Goal: Navigation & Orientation: Go to known website

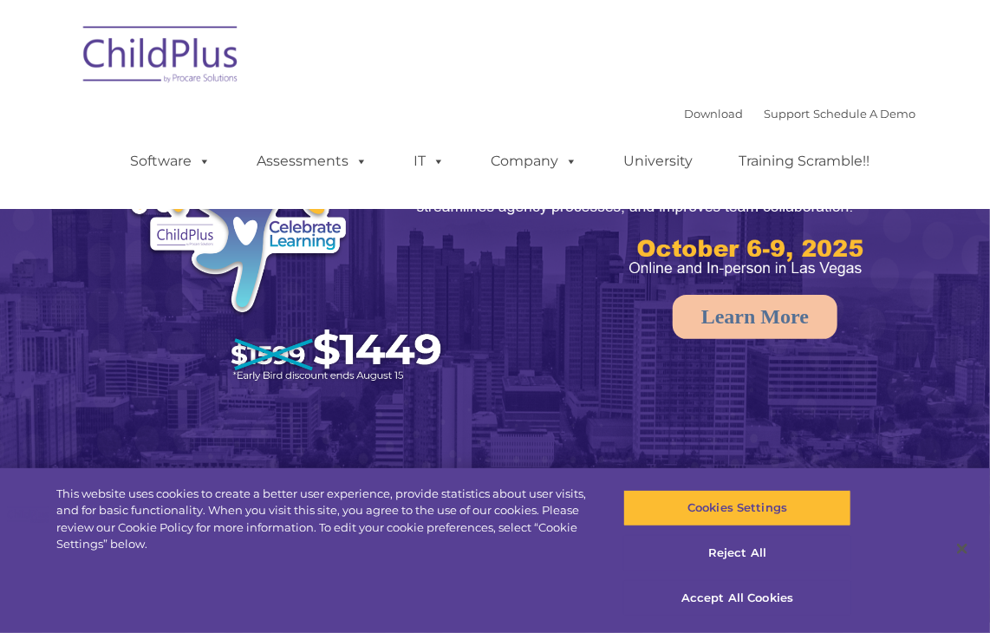
select select "MEDIUM"
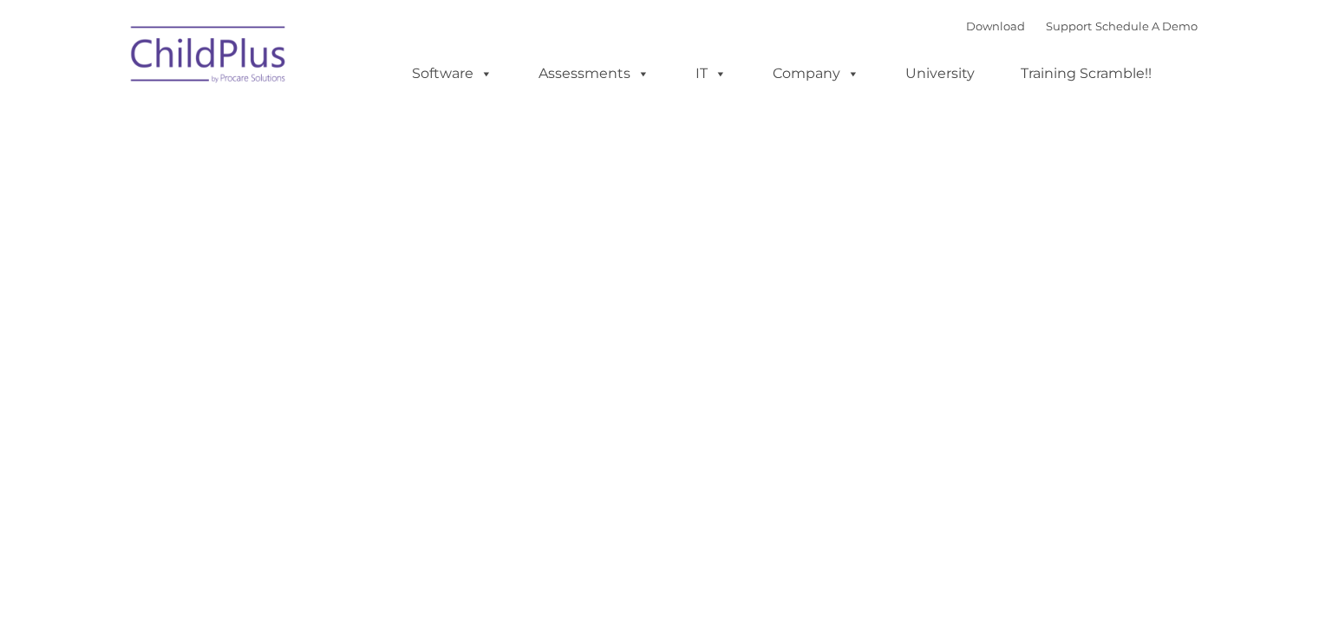
type input ""
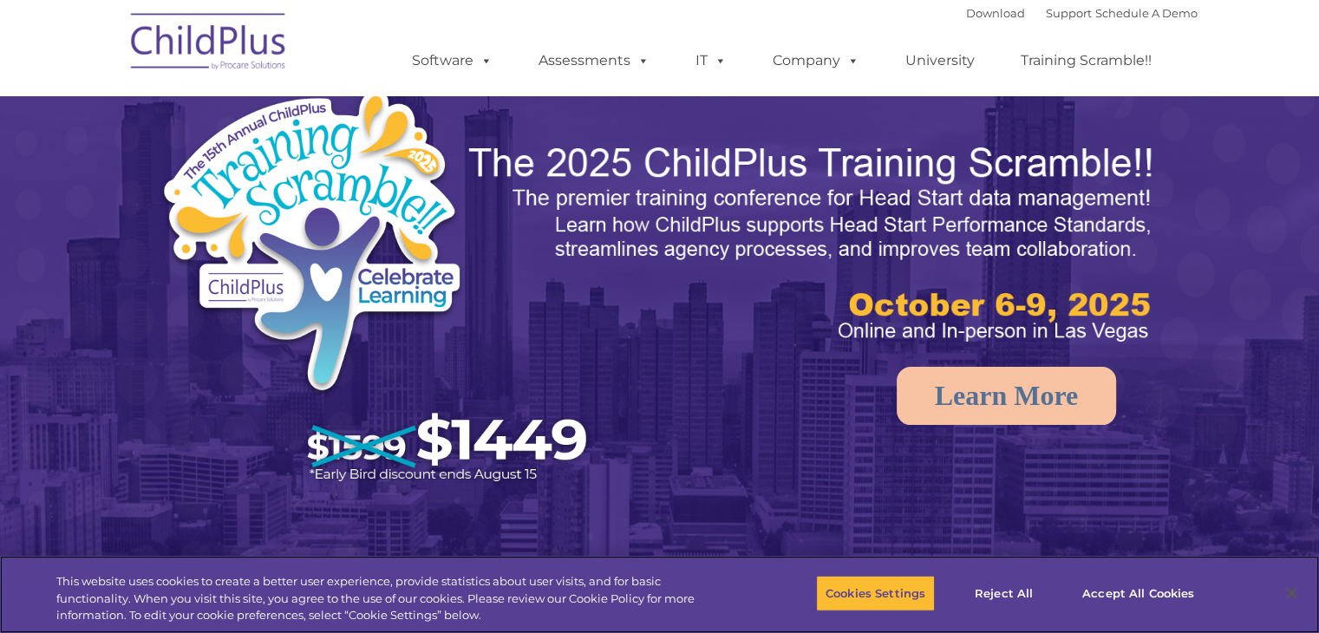
click at [1231, 567] on div "Cookies Settings Reject All Accept All Cookies" at bounding box center [1016, 594] width 580 height 62
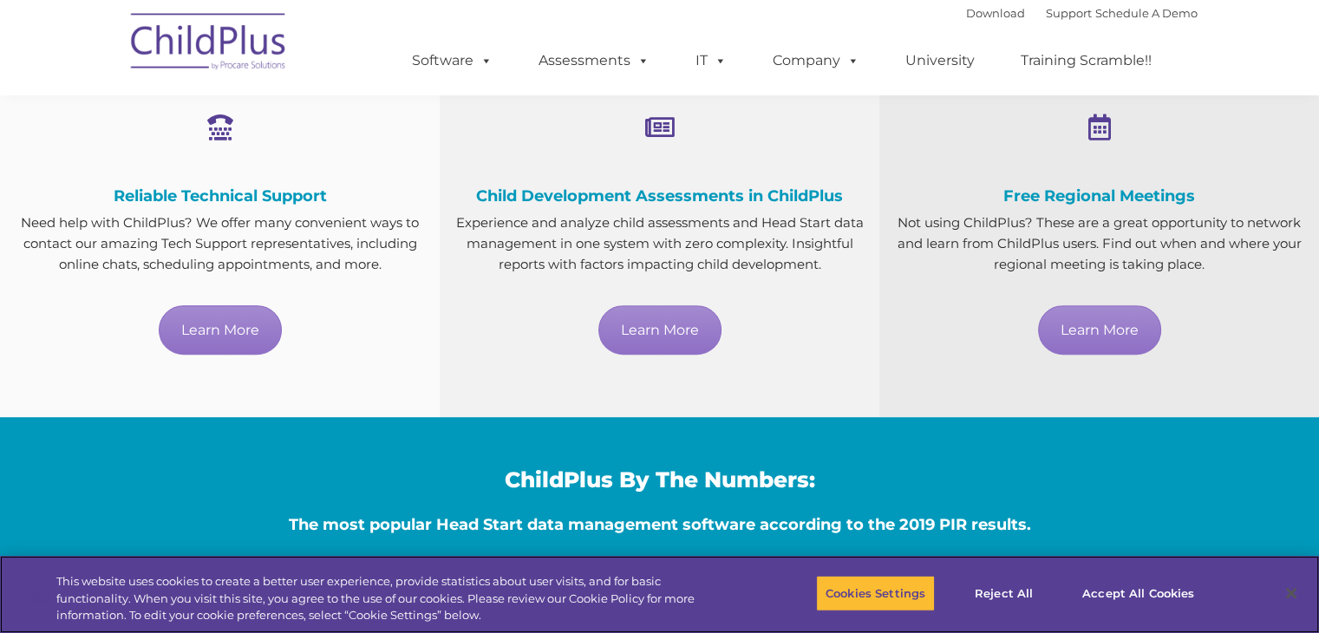
scroll to position [1065, 0]
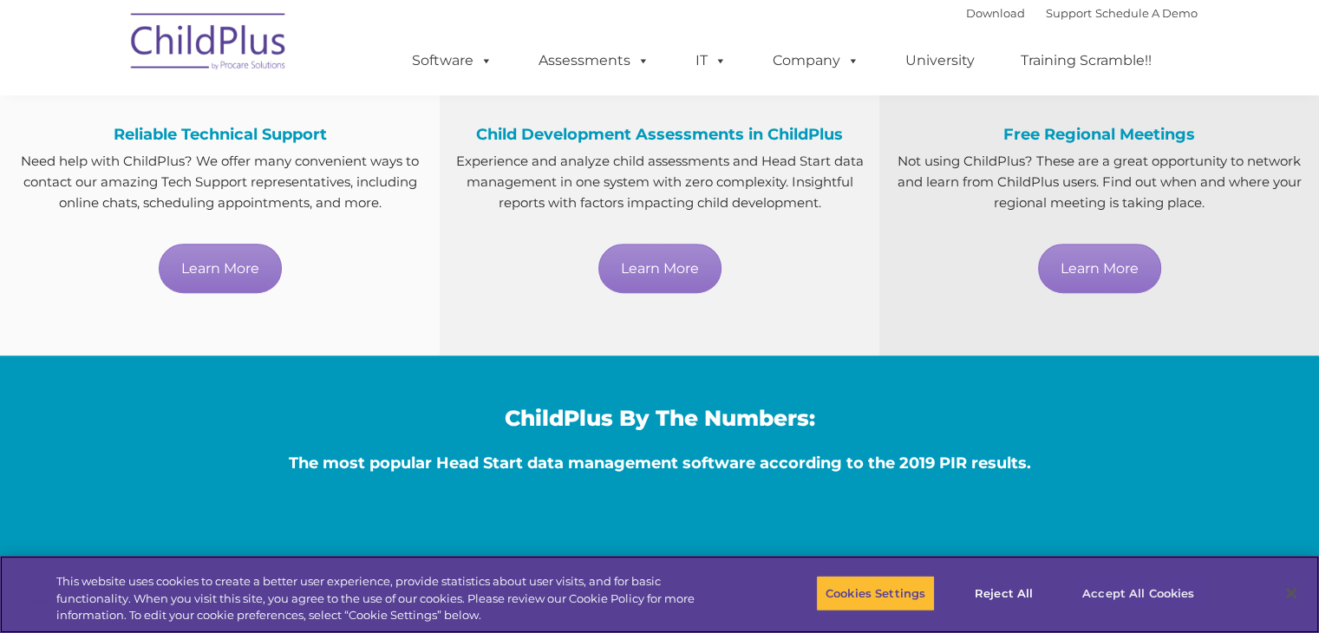
click at [1164, 588] on button "Accept All Cookies" at bounding box center [1137, 593] width 131 height 36
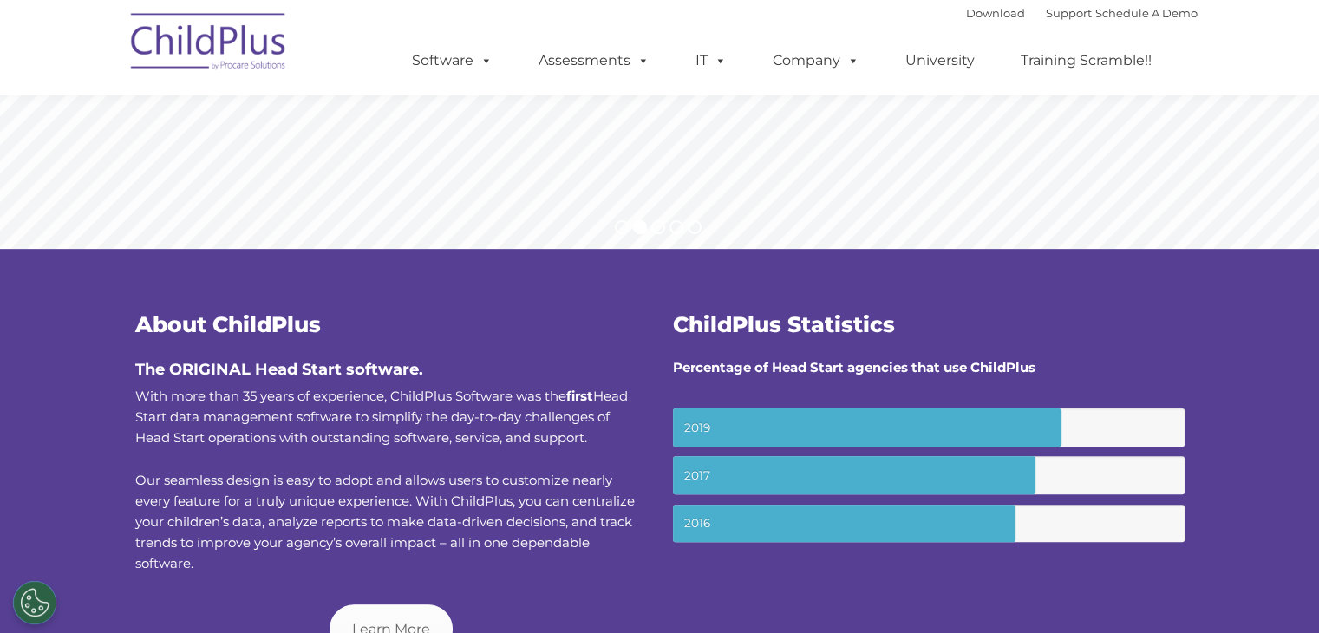
scroll to position [364, 0]
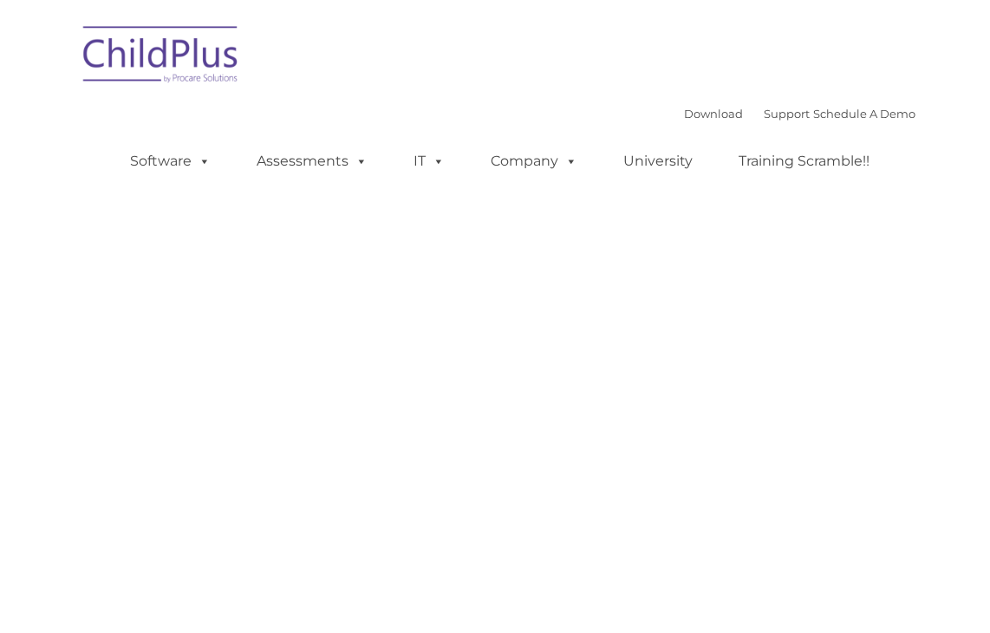
type input ""
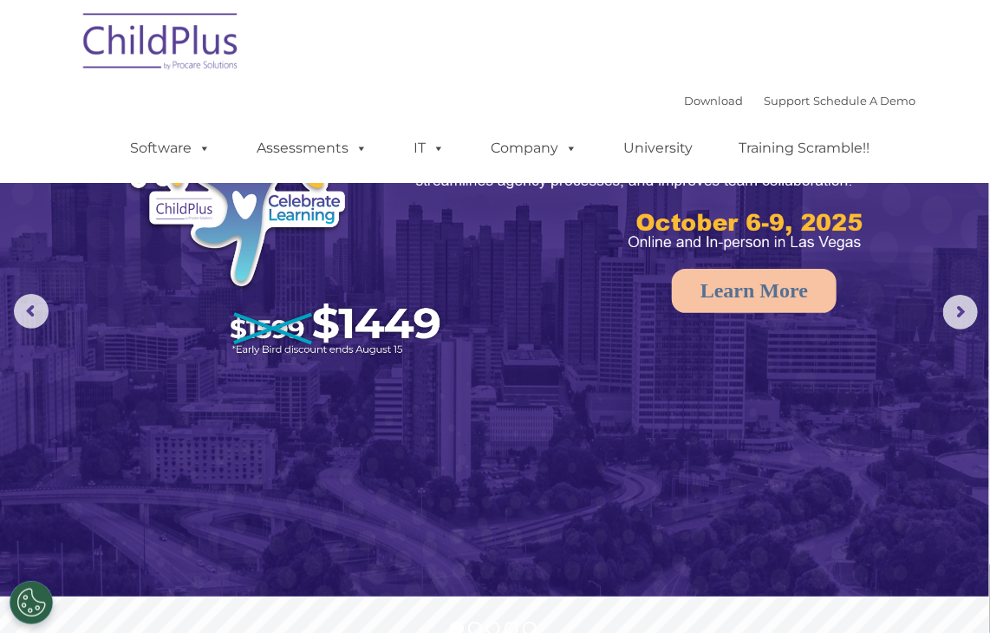
click at [967, 318] on rs-arrow at bounding box center [960, 312] width 35 height 35
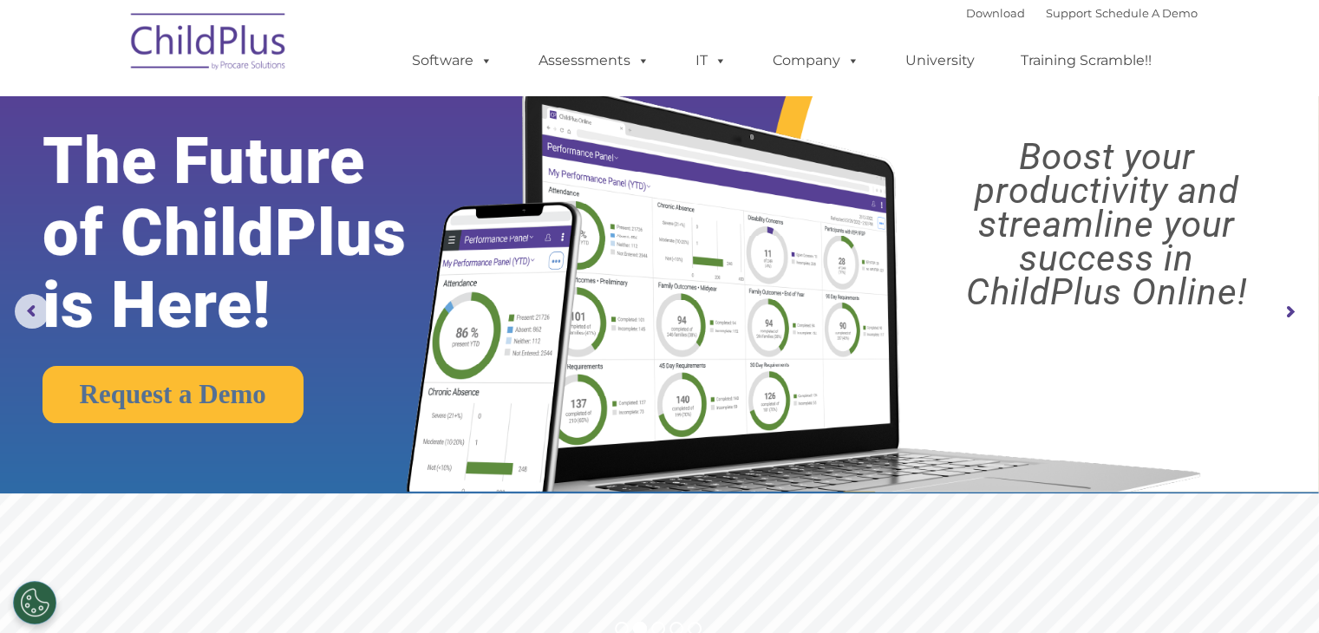
click at [191, 55] on img at bounding box center [208, 44] width 173 height 87
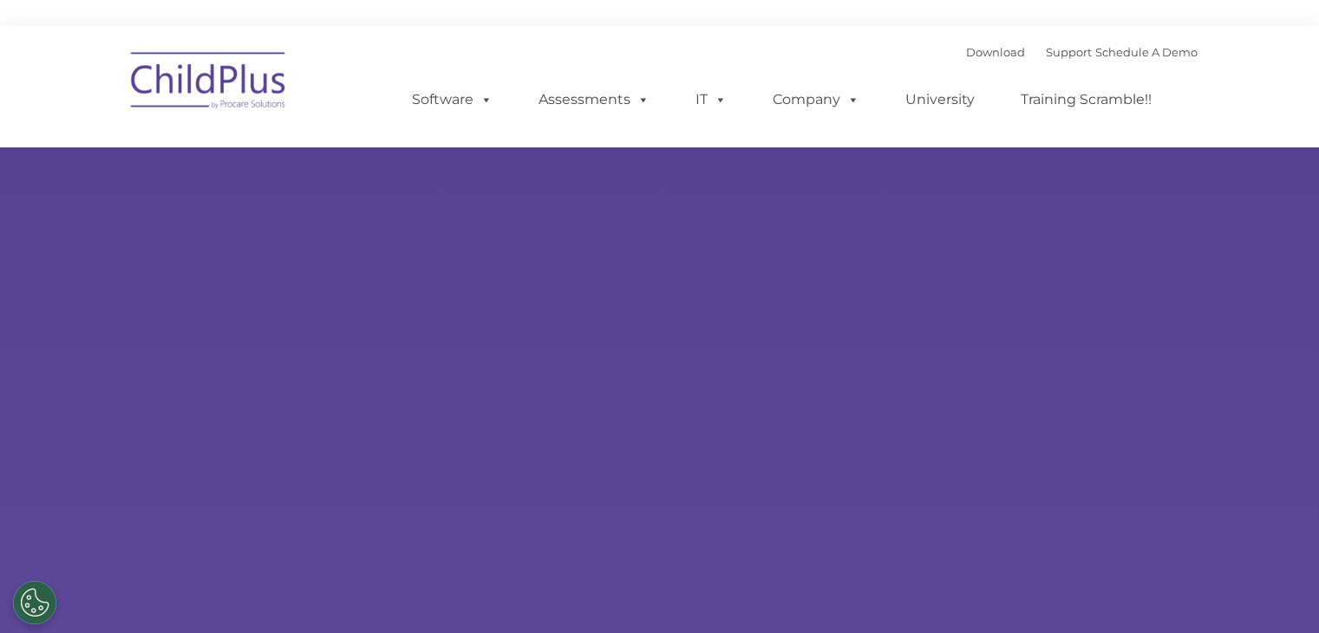
type input ""
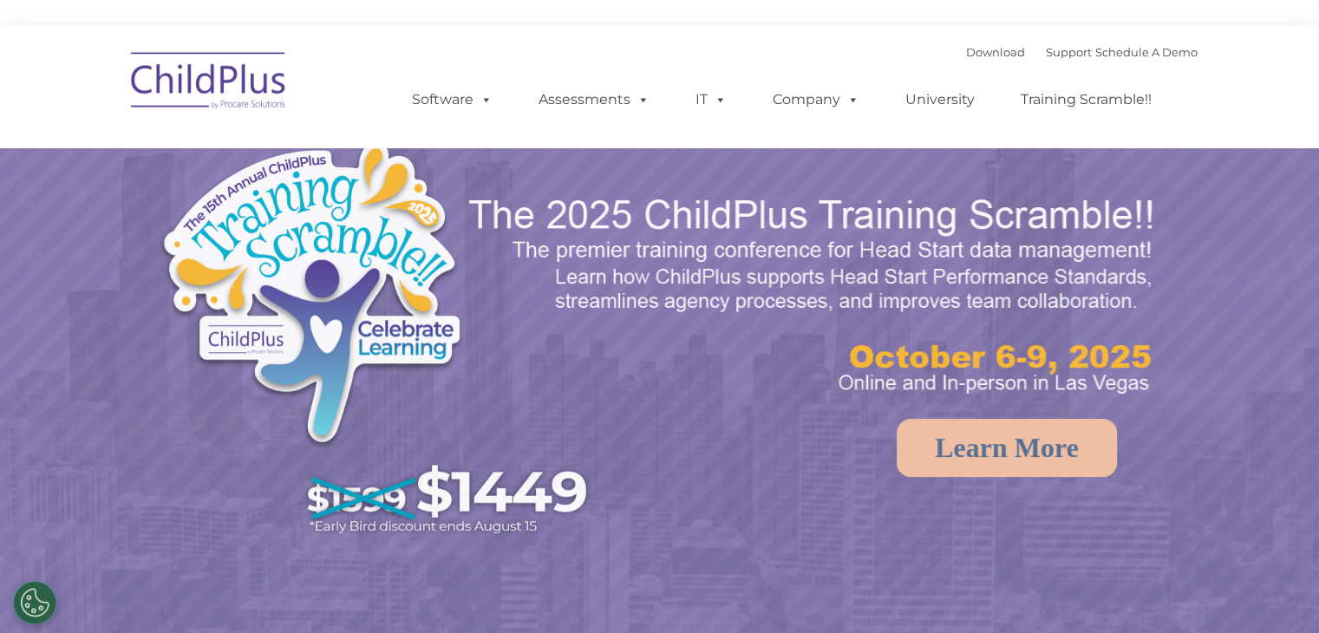
select select "MEDIUM"
